Goal: Task Accomplishment & Management: Use online tool/utility

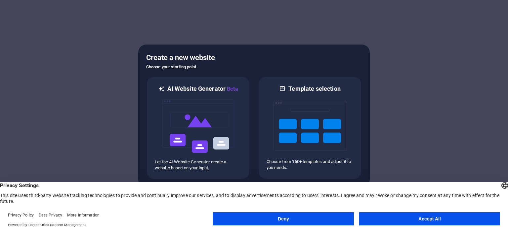
click at [435, 216] on button "Accept All" at bounding box center [429, 219] width 141 height 13
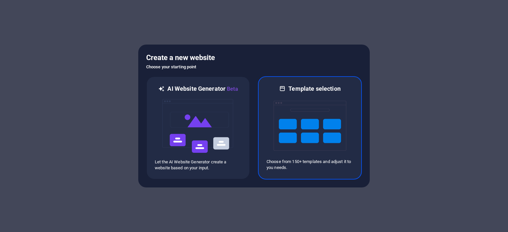
click at [282, 126] on img at bounding box center [309, 126] width 73 height 66
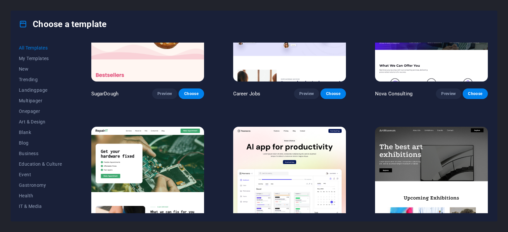
scroll to position [99, 0]
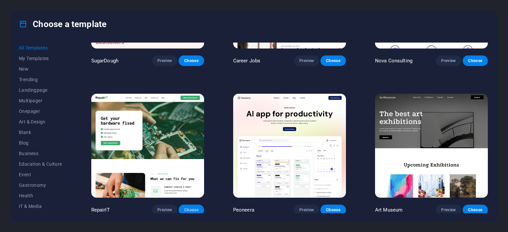
click at [198, 208] on span "Choose" at bounding box center [191, 210] width 15 height 5
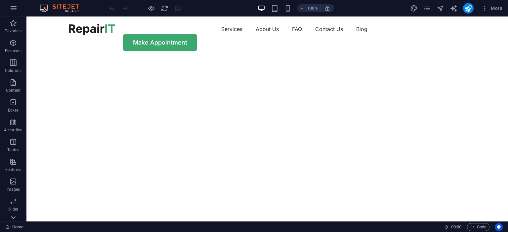
click at [11, 219] on icon at bounding box center [13, 217] width 9 height 9
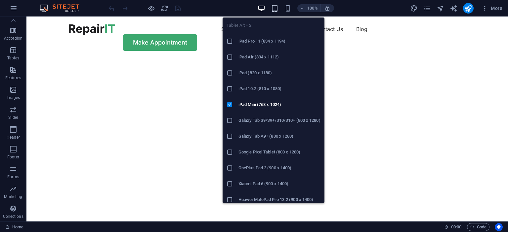
click at [276, 10] on icon "button" at bounding box center [275, 9] width 8 height 8
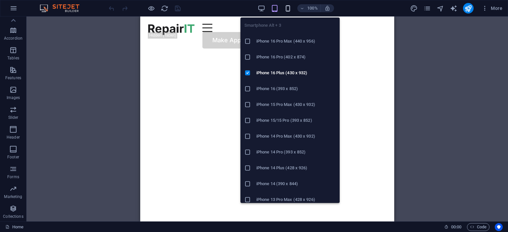
click at [287, 7] on icon "button" at bounding box center [288, 9] width 8 height 8
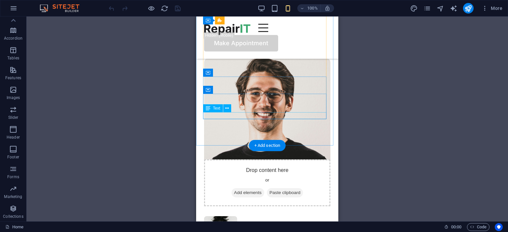
scroll to position [3142, 0]
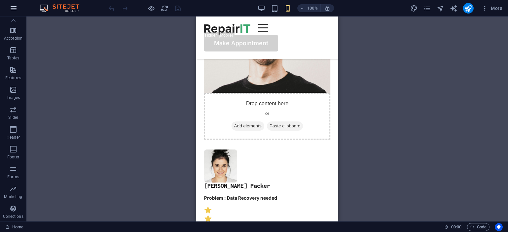
click at [16, 9] on icon "button" at bounding box center [14, 8] width 8 height 8
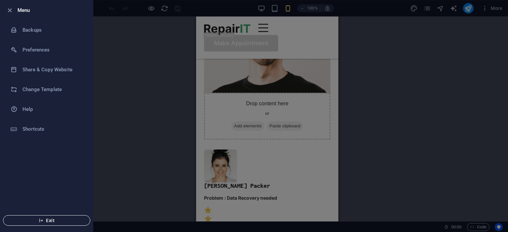
click at [56, 221] on span "Exit" at bounding box center [47, 220] width 76 height 5
